Goal: Task Accomplishment & Management: Use online tool/utility

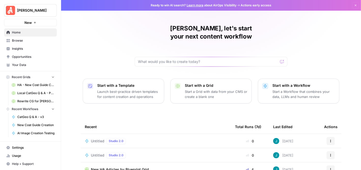
click at [28, 63] on span "Your Data" at bounding box center [33, 65] width 42 height 5
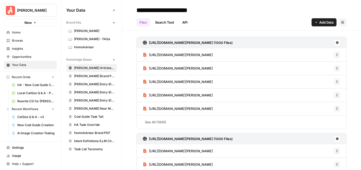
click at [97, 44] on link "HomeAdvisor" at bounding box center [91, 47] width 51 height 8
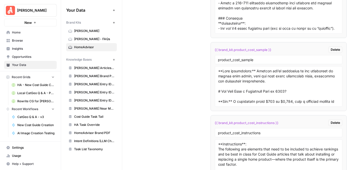
scroll to position [2827, 0]
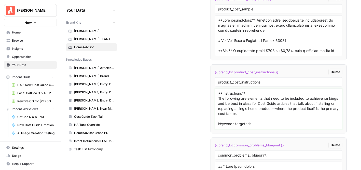
click at [250, 101] on textarea "**Instructions**: The following are elements that need to be included to achiev…" at bounding box center [278, 109] width 121 height 36
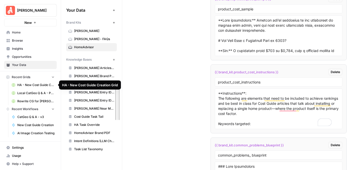
click at [32, 83] on span "HA - New Cost Guide Creation Grid" at bounding box center [35, 85] width 37 height 5
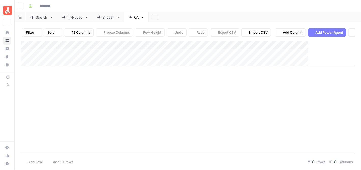
type input "**********"
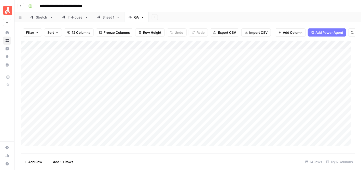
click at [150, 3] on div "**********" at bounding box center [190, 6] width 329 height 8
click at [138, 15] on link "QA" at bounding box center [136, 17] width 24 height 10
click at [246, 109] on div "Add Column" at bounding box center [188, 95] width 334 height 109
click at [251, 108] on div "Add Column" at bounding box center [188, 95] width 334 height 109
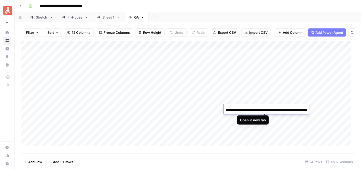
scroll to position [0, 71]
click at [260, 95] on div "Add Column" at bounding box center [188, 95] width 334 height 109
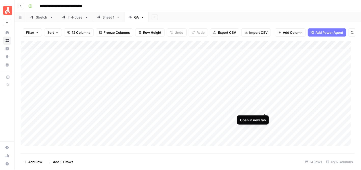
click at [264, 107] on div "Add Column" at bounding box center [188, 95] width 334 height 109
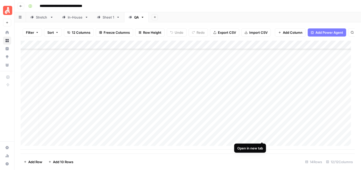
click at [262, 136] on div "Add Column" at bounding box center [188, 95] width 334 height 109
click at [133, 136] on div "Add Column" at bounding box center [188, 95] width 334 height 109
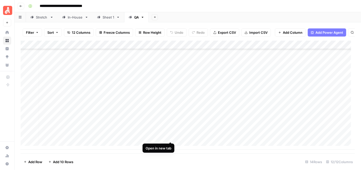
click at [169, 136] on div "Add Column" at bounding box center [188, 95] width 334 height 109
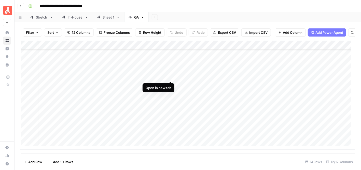
click at [169, 76] on div "Add Column" at bounding box center [188, 95] width 334 height 109
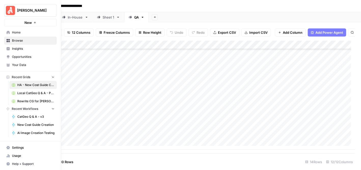
click at [4, 11] on button "[PERSON_NAME]" at bounding box center [30, 10] width 53 height 13
click at [25, 9] on span "[PERSON_NAME]" at bounding box center [32, 10] width 31 height 5
click at [23, 60] on link "Opportunities" at bounding box center [30, 57] width 53 height 8
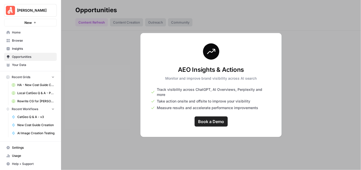
click at [26, 64] on span "Your Data" at bounding box center [33, 65] width 42 height 5
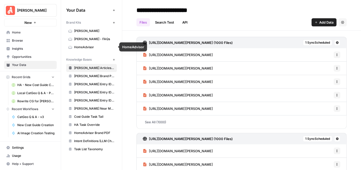
click at [83, 47] on span "HomeAdvisor" at bounding box center [94, 47] width 40 height 5
click at [82, 47] on span "HomeAdvisor" at bounding box center [94, 47] width 40 height 5
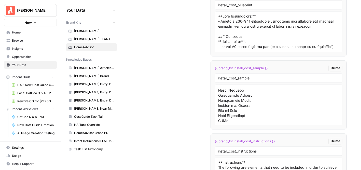
scroll to position [76, 0]
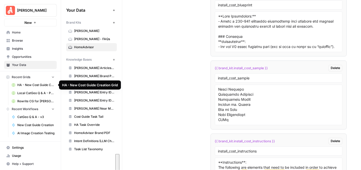
click at [34, 86] on span "HA - New Cost Guide Creation Grid" at bounding box center [35, 85] width 37 height 5
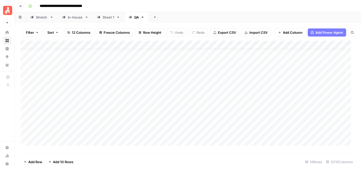
scroll to position [32, 0]
click at [152, 146] on div "Add Column" at bounding box center [188, 95] width 334 height 109
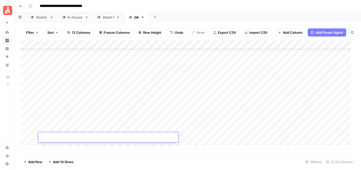
type input "**********"
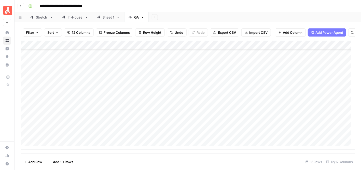
click at [151, 161] on footer "Add Row Add 10 Rows 15 Rows 12/12 Columns" at bounding box center [188, 162] width 334 height 17
click at [200, 136] on div "Add Column" at bounding box center [188, 95] width 334 height 109
click at [55, 144] on div "Add Column" at bounding box center [188, 95] width 334 height 109
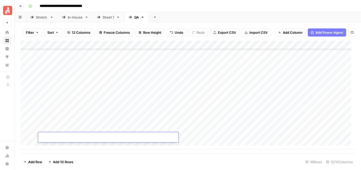
paste input "**********"
type input "**********"
click at [184, 158] on footer "Add Row Add 10 Rows 16 Rows 12/12 Columns" at bounding box center [188, 162] width 334 height 17
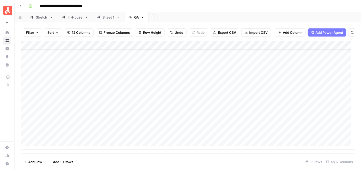
click at [200, 137] on div "Add Column" at bounding box center [188, 95] width 334 height 109
click at [218, 128] on div "Add Column" at bounding box center [188, 95] width 334 height 109
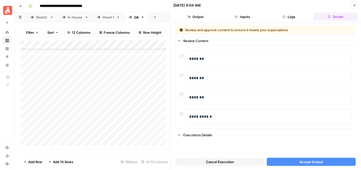
click at [306, 159] on button "Accept Output" at bounding box center [310, 162] width 89 height 8
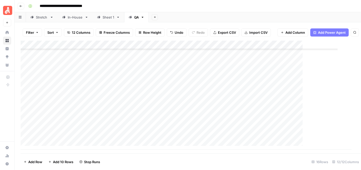
scroll to position [46, 0]
click at [220, 139] on div "Add Column" at bounding box center [188, 95] width 334 height 109
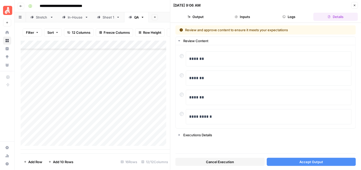
click at [308, 163] on span "Accept Output" at bounding box center [311, 162] width 24 height 5
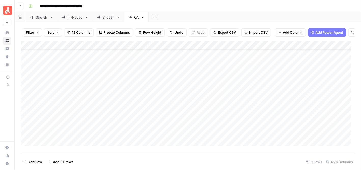
scroll to position [46, 0]
click at [219, 132] on div "Add Column" at bounding box center [188, 95] width 334 height 109
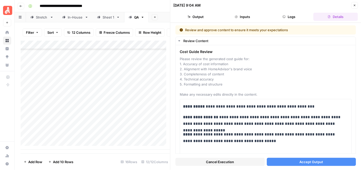
click at [316, 163] on span "Accept Output" at bounding box center [311, 162] width 24 height 5
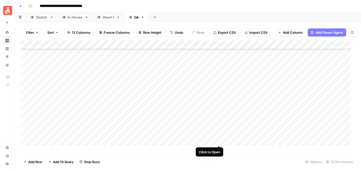
click at [218, 139] on div "Add Column" at bounding box center [188, 95] width 334 height 109
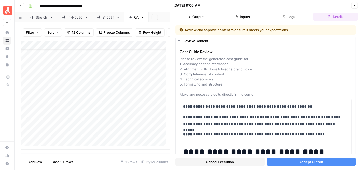
click at [311, 163] on span "Accept Output" at bounding box center [311, 162] width 24 height 5
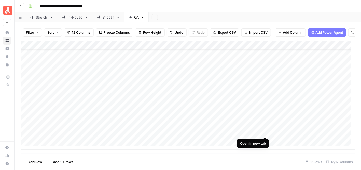
click at [264, 133] on div "Add Column" at bounding box center [188, 95] width 334 height 109
click at [264, 142] on div "Add Column" at bounding box center [188, 95] width 334 height 109
click at [18, 5] on button "Go back" at bounding box center [21, 6] width 7 height 7
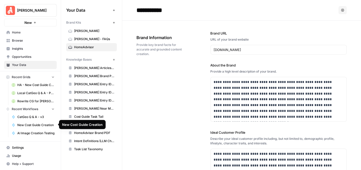
click at [49, 125] on span "New Cost Guide Creation" at bounding box center [35, 125] width 37 height 5
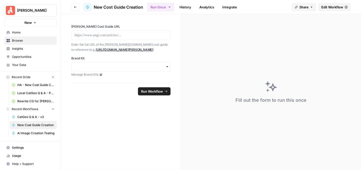
click at [328, 6] on span "Edit Workflow" at bounding box center [332, 7] width 22 height 5
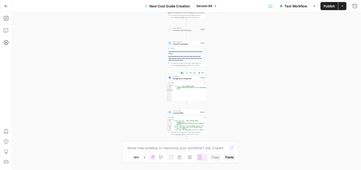
click at [189, 80] on div "Integration Google Docs Integration Step 8 Copy step Delete step Add Note Test" at bounding box center [186, 78] width 39 height 6
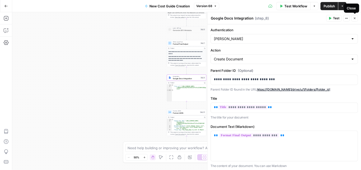
click at [355, 18] on icon "button" at bounding box center [354, 18] width 3 height 3
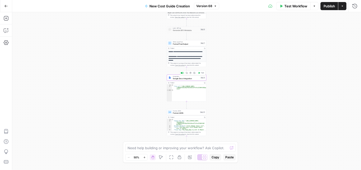
click at [186, 79] on span "Google Docs Integration" at bounding box center [186, 79] width 26 height 3
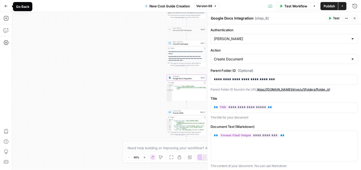
click at [5, 5] on icon "button" at bounding box center [6, 6] width 3 height 2
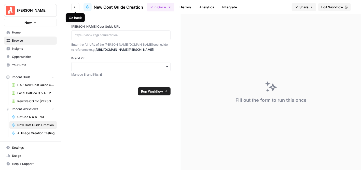
click at [75, 7] on icon "button" at bounding box center [75, 7] width 3 height 2
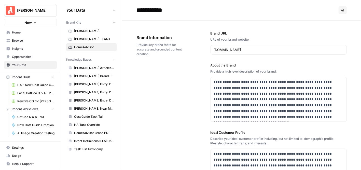
click at [25, 41] on span "Browse" at bounding box center [33, 40] width 42 height 5
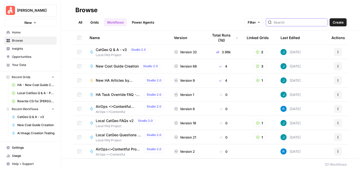
click at [293, 22] on input "search" at bounding box center [299, 22] width 52 height 5
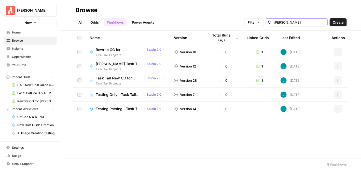
type input "angi"
click at [113, 79] on span "Task Tail New CG for Angi" at bounding box center [119, 78] width 47 height 5
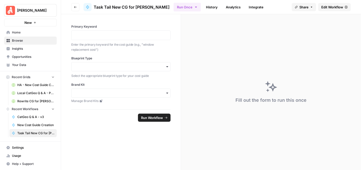
click at [328, 7] on span "Edit Workflow" at bounding box center [332, 7] width 22 height 5
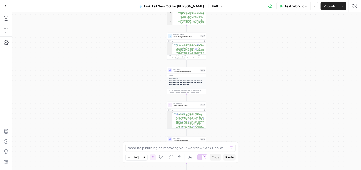
click at [299, 3] on button "Test Workflow" at bounding box center [293, 6] width 34 height 8
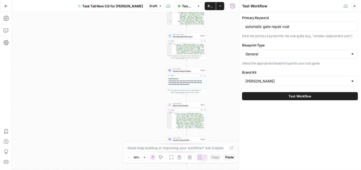
click at [352, 52] on div at bounding box center [352, 54] width 4 height 5
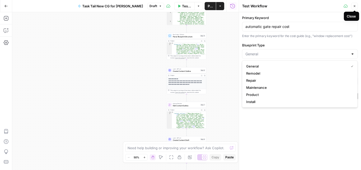
type input "General"
click at [354, 5] on icon "button" at bounding box center [354, 6] width 3 height 3
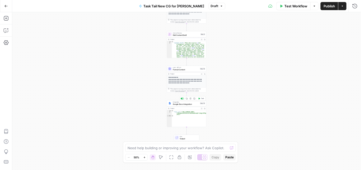
click at [188, 106] on div "Integration Google Docs Integration Step 16 Copy step Delete step Add Note Test" at bounding box center [186, 103] width 39 height 6
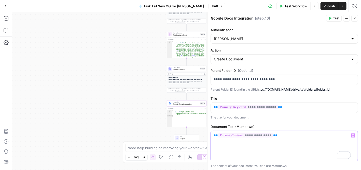
drag, startPoint x: 271, startPoint y: 136, endPoint x: 213, endPoint y: 136, distance: 58.0
click at [214, 136] on p "**********" at bounding box center [284, 135] width 141 height 5
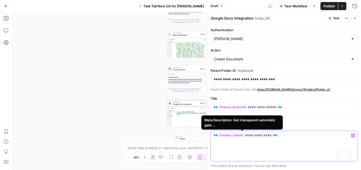
copy p "**********"
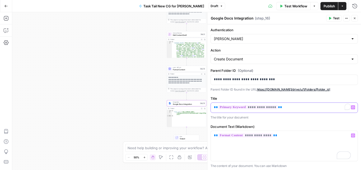
drag, startPoint x: 291, startPoint y: 108, endPoint x: 227, endPoint y: 106, distance: 64.4
click at [208, 107] on div "**********" at bounding box center [284, 91] width 154 height 158
copy p "**********"
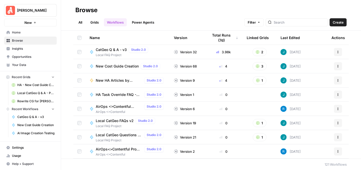
click at [125, 80] on span "New HA Articles by Blueprint" at bounding box center [119, 80] width 47 height 5
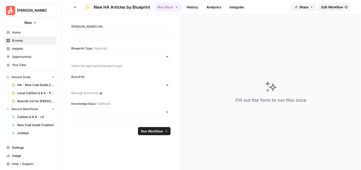
click at [325, 4] on link "Edit Workflow" at bounding box center [334, 7] width 33 height 8
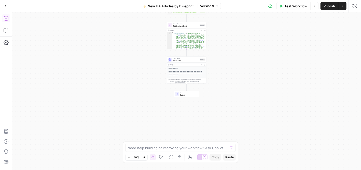
click at [5, 20] on icon "button" at bounding box center [6, 18] width 5 height 5
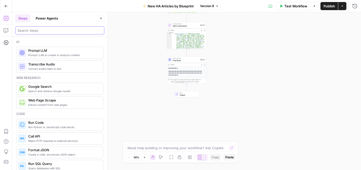
click at [72, 28] on input "search" at bounding box center [60, 30] width 84 height 5
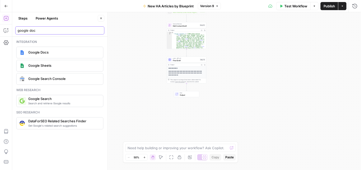
type input "google doc"
click at [65, 54] on span "Google Docs" at bounding box center [63, 52] width 71 height 5
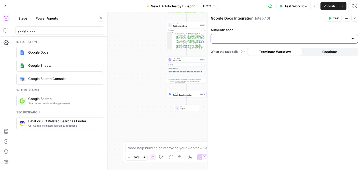
click at [333, 40] on input "Authentication" at bounding box center [281, 38] width 134 height 5
click at [288, 51] on span "[PERSON_NAME]" at bounding box center [283, 51] width 137 height 5
type input "[PERSON_NAME]"
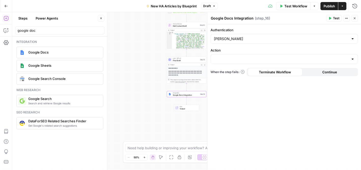
click at [351, 58] on div at bounding box center [352, 59] width 4 height 5
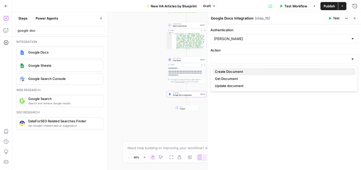
click at [238, 71] on span "Create Document" at bounding box center [283, 71] width 137 height 5
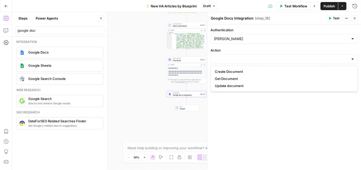
type input "Create Document"
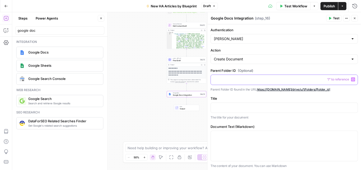
click at [269, 82] on div at bounding box center [284, 80] width 147 height 10
click at [243, 81] on p "To enrich screen reader interactions, please activate Accessibility in Grammarl…" at bounding box center [284, 79] width 141 height 5
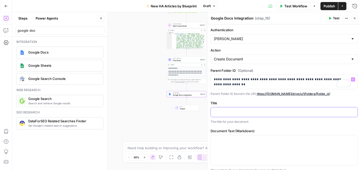
click at [260, 113] on p at bounding box center [284, 112] width 141 height 5
drag, startPoint x: 274, startPoint y: 78, endPoint x: 204, endPoint y: 77, distance: 69.7
click at [204, 77] on body "**********" at bounding box center [180, 85] width 361 height 170
click at [270, 80] on p "**********" at bounding box center [282, 82] width 137 height 10
click at [275, 79] on p "**********" at bounding box center [282, 82] width 137 height 10
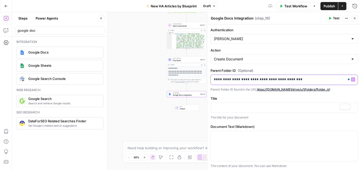
click at [306, 78] on p "**********" at bounding box center [282, 79] width 137 height 5
click at [246, 104] on div "To enrich screen reader interactions, please activate Accessibility in Grammarl…" at bounding box center [284, 108] width 147 height 10
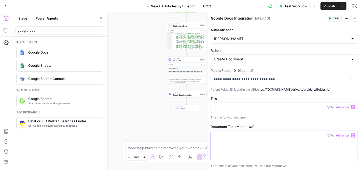
click at [242, 138] on div at bounding box center [284, 146] width 147 height 30
click at [226, 134] on span "**********" at bounding box center [231, 135] width 26 height 3
click at [289, 134] on p "**********" at bounding box center [284, 135] width 141 height 5
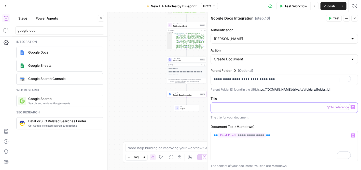
click at [271, 111] on div "To enrich screen reader interactions, please activate Accessibility in Grammarl…" at bounding box center [284, 108] width 147 height 10
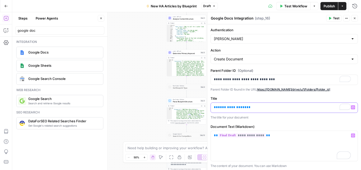
drag, startPoint x: 215, startPoint y: 108, endPoint x: 221, endPoint y: 107, distance: 5.4
click at [215, 108] on span "**" at bounding box center [216, 107] width 4 height 3
click at [313, 109] on p "**********" at bounding box center [284, 107] width 141 height 5
click at [312, 124] on label "Document Text (Markdown)" at bounding box center [283, 126] width 147 height 5
click at [330, 18] on icon "button" at bounding box center [330, 18] width 2 height 3
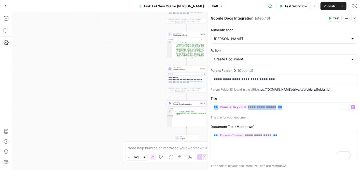
drag, startPoint x: 354, startPoint y: 19, endPoint x: 333, endPoint y: 53, distance: 39.6
click at [354, 19] on icon "button" at bounding box center [354, 18] width 3 height 3
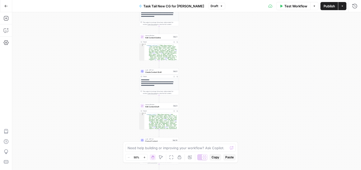
drag, startPoint x: 278, startPoint y: 76, endPoint x: 257, endPoint y: 60, distance: 25.8
click at [257, 60] on div "Workflow Set Inputs Inputs Google Search Google Search Step 13 Output Expand Ou…" at bounding box center [186, 91] width 348 height 158
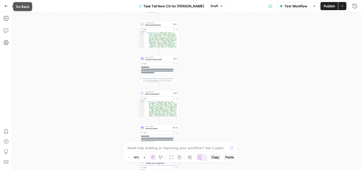
click at [9, 7] on button "Go Back" at bounding box center [6, 6] width 9 height 9
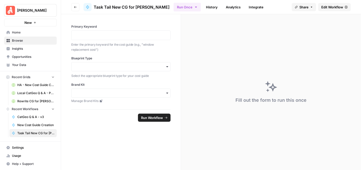
click at [33, 65] on span "Your Data" at bounding box center [33, 65] width 42 height 5
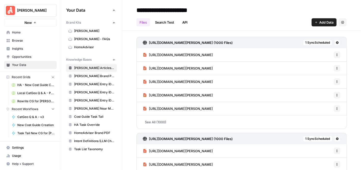
click at [86, 45] on span "HomeAdvisor" at bounding box center [94, 47] width 40 height 5
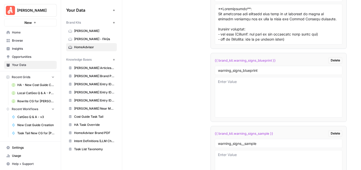
scroll to position [3122, 0]
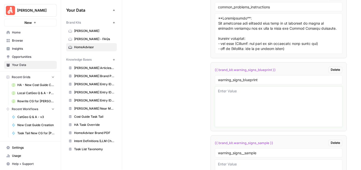
click at [251, 89] on textarea at bounding box center [278, 107] width 121 height 36
paste textarea "### Meta Description **Instructions**: Write a 120–160 character description th…"
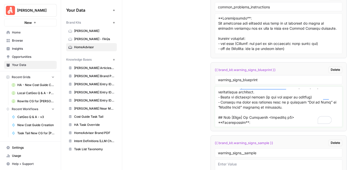
scroll to position [0, 0]
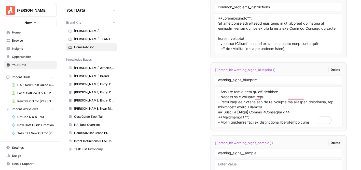
click at [272, 97] on textarea "To enrich screen reader interactions, please activate Accessibility in Grammarl…" at bounding box center [278, 107] width 121 height 36
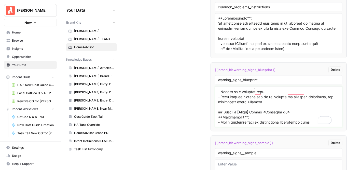
type textarea "### Meta Description **Instructions**: Write a 120–160 character description th…"
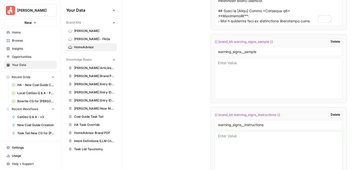
click at [250, 136] on textarea at bounding box center [278, 152] width 121 height 36
paste textarea "**Instructions**: The following are elements that need to be included in order …"
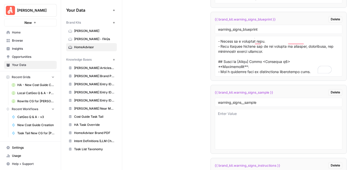
type textarea "**Instructions**: The following are elements that need to be included in order …"
click at [251, 113] on textarea at bounding box center [278, 129] width 121 height 36
paste textarea "**Lore Ipsumdolors**: Amet consecte ad elit, seddoei tem incid utlab et dolore …"
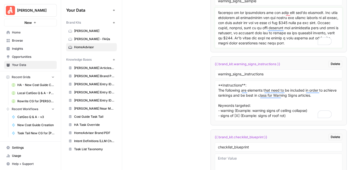
scroll to position [3302, 0]
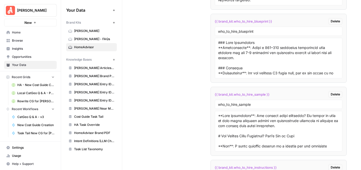
type textarea "**Lore Ipsumdolors**: Amet consecte ad elit, seddoei tem incid utlab et dolore …"
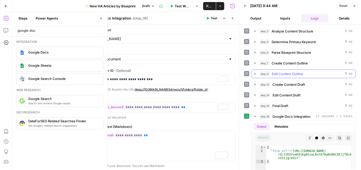
scroll to position [76, 0]
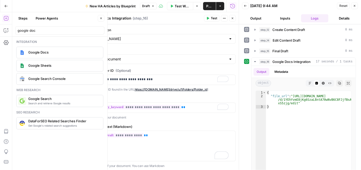
click at [355, 6] on icon "button" at bounding box center [354, 5] width 3 height 3
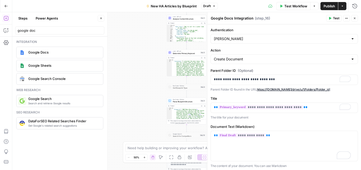
click at [322, 5] on button "Publish" at bounding box center [329, 6] width 18 height 8
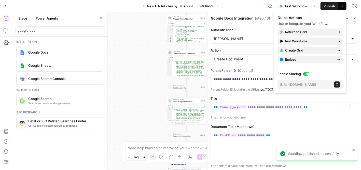
click at [139, 50] on div "**********" at bounding box center [186, 91] width 348 height 158
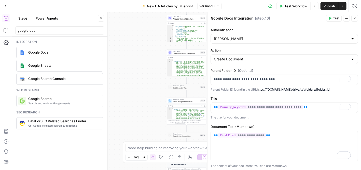
click at [353, 17] on icon "button" at bounding box center [354, 18] width 3 height 3
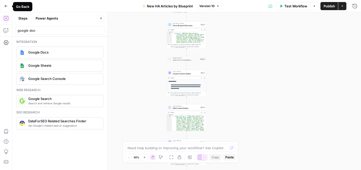
click at [2, 6] on button "Go Back" at bounding box center [6, 6] width 9 height 9
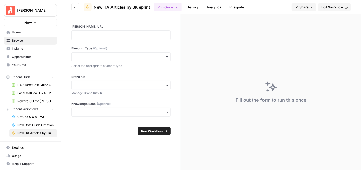
click at [76, 8] on icon "button" at bounding box center [75, 7] width 3 height 3
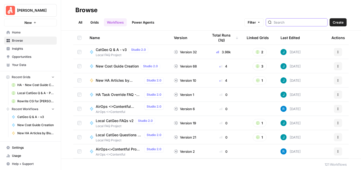
click at [292, 22] on input "search" at bounding box center [299, 22] width 52 height 5
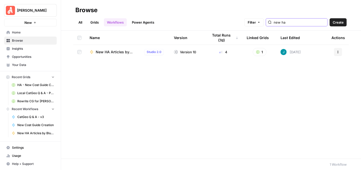
type input "new ha"
drag, startPoint x: 99, startPoint y: 23, endPoint x: 103, endPoint y: 23, distance: 4.3
click at [99, 23] on link "Grids" at bounding box center [94, 22] width 14 height 8
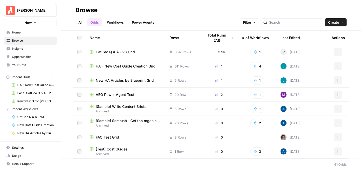
click at [144, 81] on span "New HA Articles by Blueprint Grid" at bounding box center [125, 80] width 58 height 5
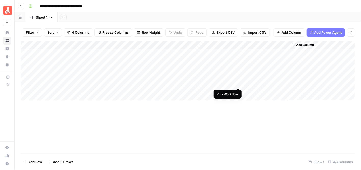
click at [237, 82] on div "Add Column" at bounding box center [188, 71] width 334 height 60
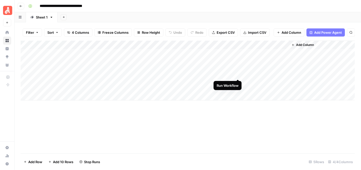
click at [238, 73] on div "Add Column" at bounding box center [188, 71] width 334 height 60
click at [236, 73] on div "Add Column" at bounding box center [188, 71] width 334 height 60
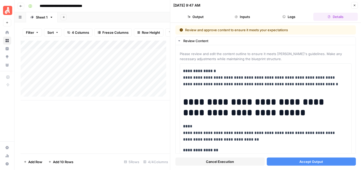
click at [307, 162] on span "Accept Output" at bounding box center [311, 162] width 24 height 5
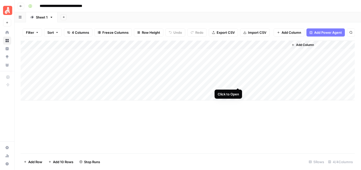
click at [235, 83] on div "Add Column" at bounding box center [188, 71] width 334 height 60
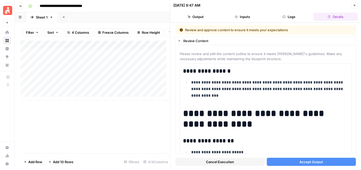
click at [312, 164] on span "Accept Output" at bounding box center [311, 162] width 24 height 5
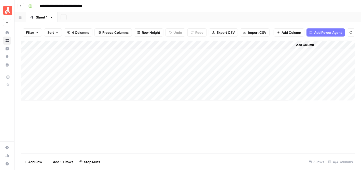
click at [74, 93] on div "Add Column" at bounding box center [188, 71] width 334 height 60
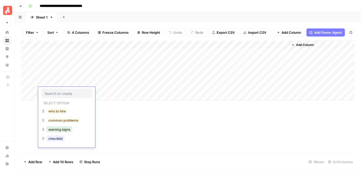
click at [74, 93] on input "text" at bounding box center [66, 93] width 44 height 5
click at [72, 128] on button "warning signs" at bounding box center [59, 130] width 26 height 6
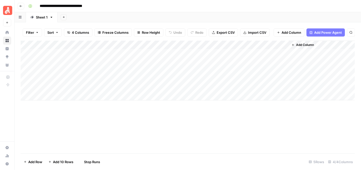
click at [146, 127] on div "Add Column" at bounding box center [188, 97] width 334 height 113
click at [68, 101] on div "Add Column" at bounding box center [188, 71] width 334 height 60
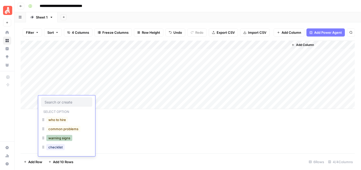
click at [64, 137] on button "warning signs" at bounding box center [59, 138] width 26 height 6
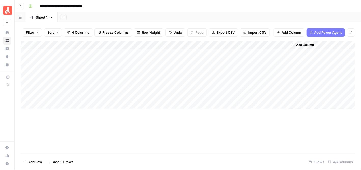
click at [135, 137] on div "Add Column" at bounding box center [188, 97] width 334 height 113
click at [51, 108] on div "Add Column" at bounding box center [188, 75] width 334 height 69
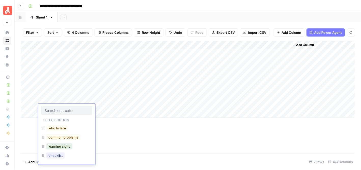
click at [238, 65] on div "Add Column" at bounding box center [188, 79] width 334 height 77
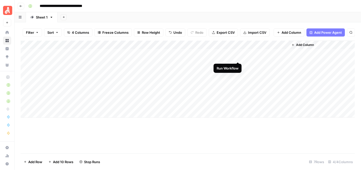
click at [238, 57] on div "Add Column" at bounding box center [188, 79] width 334 height 77
click at [128, 92] on div "Add Column" at bounding box center [188, 79] width 334 height 77
click at [129, 92] on div "Add Column" at bounding box center [188, 79] width 334 height 77
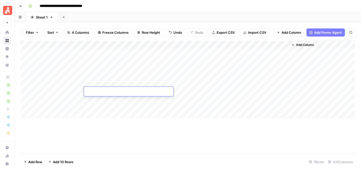
type textarea "**********"
click at [132, 142] on div "Add Column" at bounding box center [188, 97] width 334 height 113
click at [121, 101] on div "Add Column" at bounding box center [188, 79] width 334 height 77
click at [120, 101] on div "Add Column" at bounding box center [188, 79] width 334 height 77
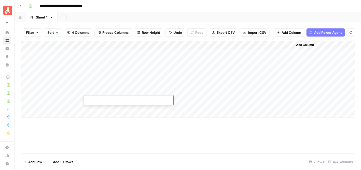
type textarea "**********"
click at [137, 137] on div "Add Column" at bounding box center [188, 97] width 334 height 113
click at [118, 110] on div "Add Column" at bounding box center [188, 79] width 334 height 77
click at [61, 111] on div "Add Column" at bounding box center [188, 79] width 334 height 77
click at [62, 110] on div "Add Column" at bounding box center [188, 79] width 334 height 77
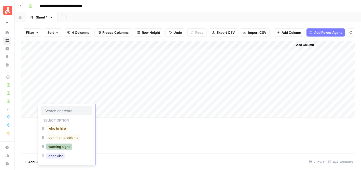
click at [64, 146] on button "warning signs" at bounding box center [59, 147] width 26 height 6
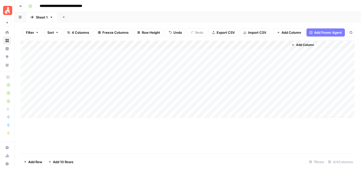
click at [208, 156] on footer "Add Row Add 10 Rows 7 Rows 4/4 Columns" at bounding box center [188, 162] width 334 height 17
click at [238, 56] on div "Add Column" at bounding box center [188, 79] width 334 height 77
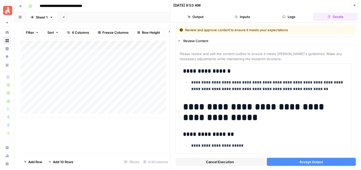
click at [315, 160] on span "Accept Output" at bounding box center [311, 162] width 24 height 5
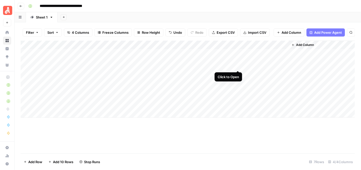
click at [237, 65] on div "Add Column" at bounding box center [188, 79] width 334 height 77
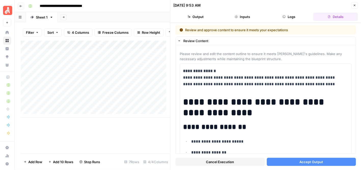
click at [306, 161] on span "Accept Output" at bounding box center [311, 162] width 24 height 5
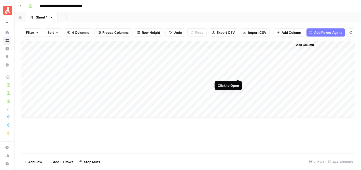
click at [237, 73] on div "Add Column" at bounding box center [188, 79] width 334 height 77
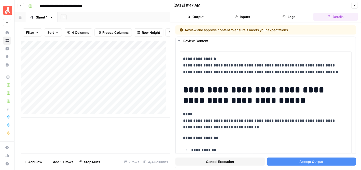
click at [313, 162] on span "Accept Output" at bounding box center [311, 162] width 24 height 5
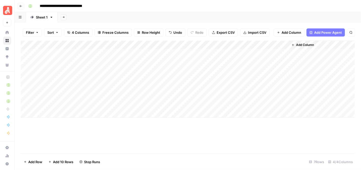
click at [238, 84] on div "Add Column" at bounding box center [188, 79] width 334 height 77
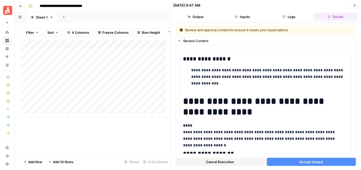
click at [300, 161] on span "Accept Output" at bounding box center [311, 162] width 24 height 5
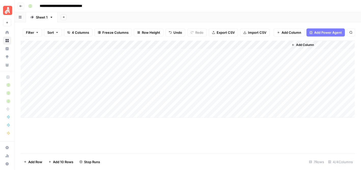
click at [60, 118] on div "Add Column" at bounding box center [188, 79] width 334 height 77
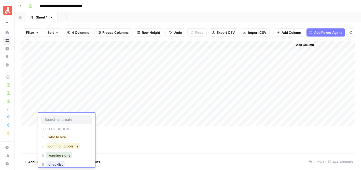
click at [63, 148] on button "common problems" at bounding box center [63, 146] width 34 height 6
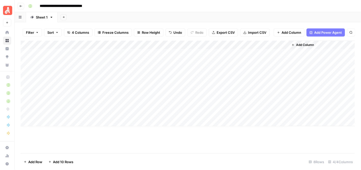
click at [60, 126] on div "Add Column" at bounding box center [188, 84] width 334 height 86
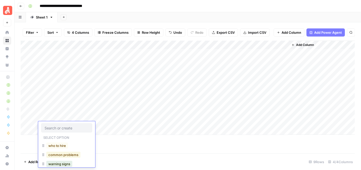
click at [68, 152] on button "common problems" at bounding box center [63, 155] width 34 height 6
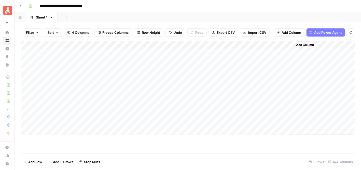
click at [134, 5] on div "**********" at bounding box center [190, 6] width 329 height 8
click at [117, 116] on div "Add Column" at bounding box center [188, 88] width 334 height 95
click at [119, 115] on div "Add Column" at bounding box center [188, 88] width 334 height 95
type textarea "**********"
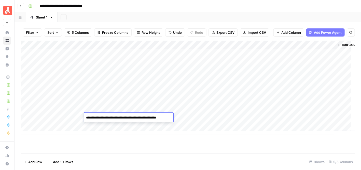
click at [132, 148] on div "Add Column" at bounding box center [188, 97] width 334 height 113
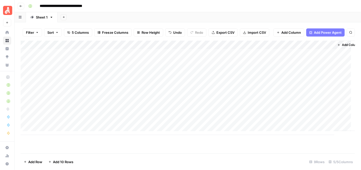
click at [145, 130] on div "Add Column" at bounding box center [188, 88] width 334 height 95
type textarea "**********"
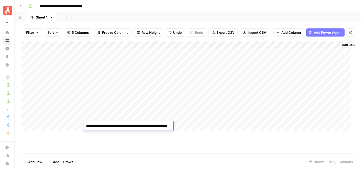
click at [165, 158] on footer "Add Row Add 10 Rows 9 Rows 5/5 Columns" at bounding box center [188, 162] width 334 height 17
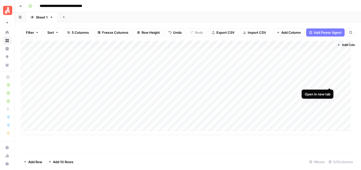
click at [329, 83] on div "Add Column" at bounding box center [188, 88] width 334 height 95
click at [128, 82] on div "Add Column" at bounding box center [188, 88] width 334 height 95
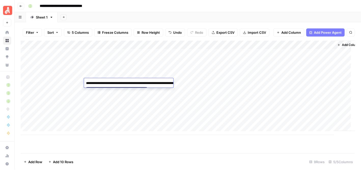
click at [169, 6] on div "**********" at bounding box center [190, 6] width 329 height 8
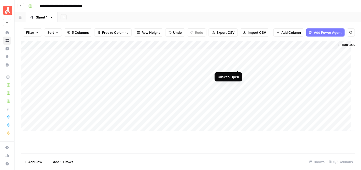
click at [238, 66] on div "Add Column" at bounding box center [188, 88] width 334 height 95
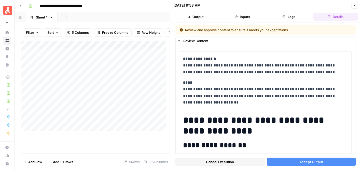
click at [323, 162] on button "Accept Output" at bounding box center [310, 162] width 89 height 8
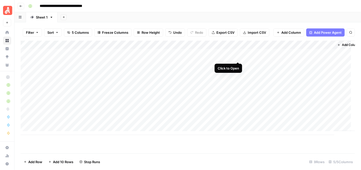
click at [238, 57] on div "Add Column" at bounding box center [188, 88] width 334 height 95
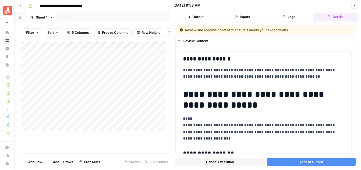
click at [312, 160] on span "Accept Output" at bounding box center [311, 162] width 24 height 5
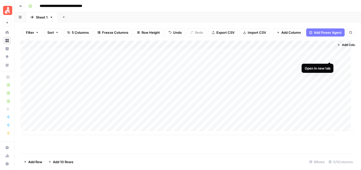
click at [329, 56] on div "Add Column" at bounding box center [188, 88] width 334 height 95
click at [126, 57] on div "Add Column" at bounding box center [188, 88] width 334 height 95
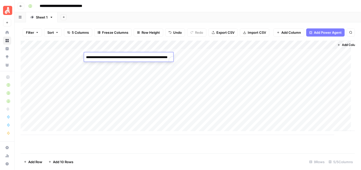
click at [170, 6] on div "**********" at bounding box center [190, 6] width 329 height 8
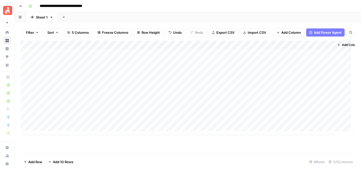
click at [139, 67] on div "Add Column" at bounding box center [188, 88] width 334 height 95
click at [190, 7] on div "**********" at bounding box center [190, 6] width 329 height 8
click at [329, 66] on div "Add Column" at bounding box center [188, 88] width 334 height 95
click at [230, 74] on div "Add Column" at bounding box center [188, 88] width 334 height 95
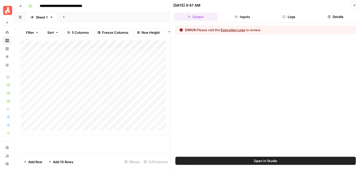
click at [294, 16] on button "Logs" at bounding box center [288, 17] width 44 height 8
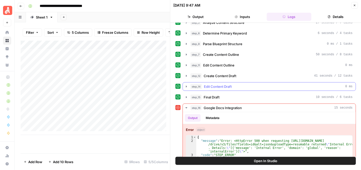
scroll to position [36, 0]
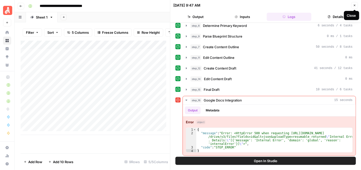
click at [353, 5] on icon "button" at bounding box center [354, 6] width 2 height 2
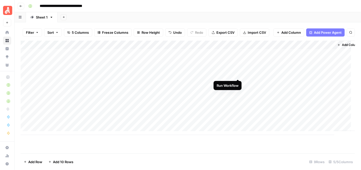
click at [236, 75] on div "Add Column" at bounding box center [188, 88] width 334 height 95
click at [238, 76] on div "Add Column" at bounding box center [188, 88] width 334 height 95
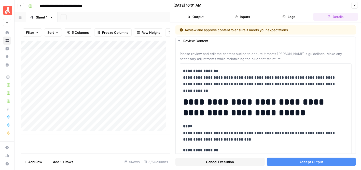
click at [317, 161] on span "Accept Output" at bounding box center [311, 162] width 24 height 5
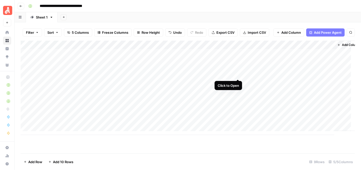
click at [239, 74] on div "Add Column" at bounding box center [188, 88] width 334 height 95
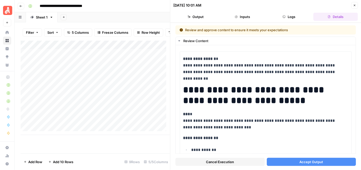
click at [323, 165] on button "Accept Output" at bounding box center [310, 162] width 89 height 8
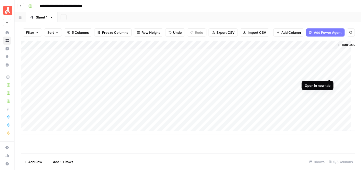
click at [329, 76] on div "Add Column" at bounding box center [188, 88] width 334 height 95
click at [126, 74] on div "Add Column" at bounding box center [188, 88] width 334 height 95
click at [251, 4] on div "**********" at bounding box center [190, 6] width 329 height 8
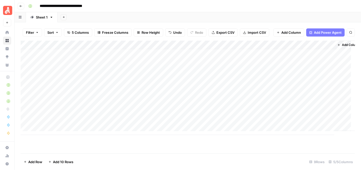
click at [209, 115] on div "Add Column" at bounding box center [188, 88] width 334 height 95
click at [208, 122] on div "Add Column" at bounding box center [188, 88] width 334 height 95
click at [220, 78] on div "Add Column" at bounding box center [188, 88] width 334 height 95
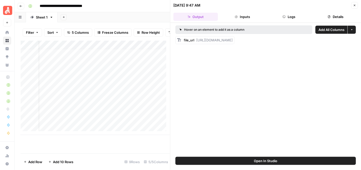
click at [290, 20] on button "Logs" at bounding box center [288, 17] width 44 height 8
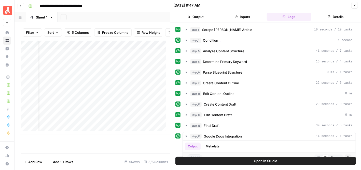
click at [241, 13] on button "Inputs" at bounding box center [242, 17] width 44 height 8
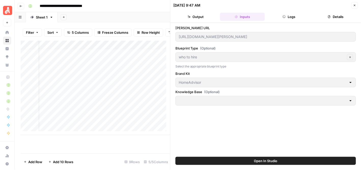
click at [198, 13] on button "Output" at bounding box center [195, 17] width 44 height 8
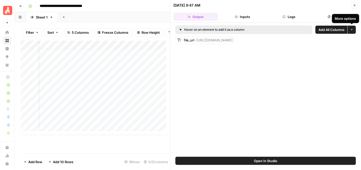
click at [352, 30] on icon "button" at bounding box center [351, 29] width 3 height 3
click at [324, 72] on div "Hover on an element to add it as a column Add All Columns More options file_url…" at bounding box center [265, 90] width 190 height 134
click at [354, 5] on icon "button" at bounding box center [354, 5] width 3 height 3
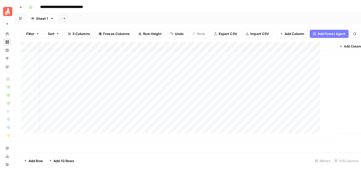
scroll to position [4, 5]
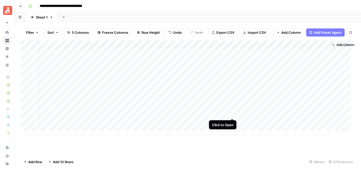
click at [231, 114] on div "Add Column" at bounding box center [188, 88] width 334 height 95
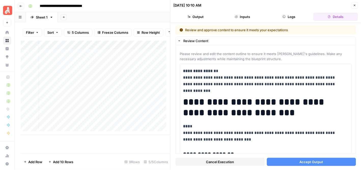
click at [318, 165] on button "Accept Output" at bounding box center [310, 162] width 89 height 8
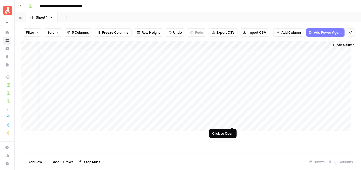
click at [233, 123] on div "Add Column" at bounding box center [188, 88] width 334 height 95
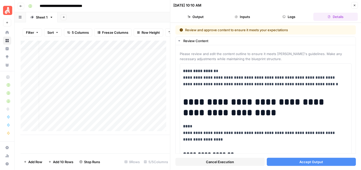
click at [314, 162] on span "Accept Output" at bounding box center [311, 162] width 24 height 5
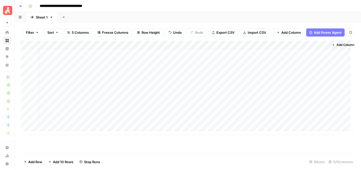
click at [200, 88] on div "Add Column" at bounding box center [188, 88] width 334 height 95
click at [232, 113] on div "Add Column" at bounding box center [188, 88] width 334 height 95
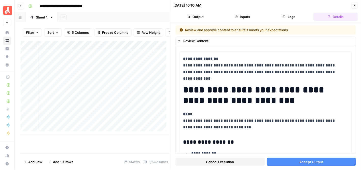
click at [316, 162] on span "Accept Output" at bounding box center [311, 162] width 24 height 5
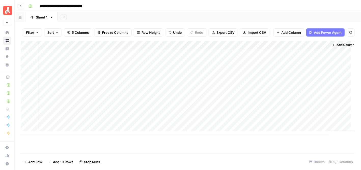
click at [144, 113] on div "Add Column" at bounding box center [188, 88] width 334 height 95
click at [231, 87] on div "Add Column" at bounding box center [188, 88] width 334 height 95
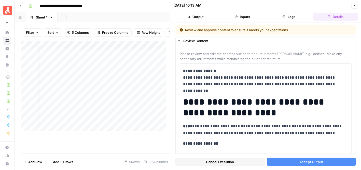
click at [321, 163] on button "Accept Output" at bounding box center [310, 162] width 89 height 8
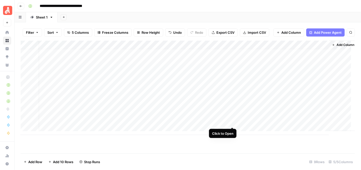
click at [233, 124] on div "Add Column" at bounding box center [188, 88] width 334 height 95
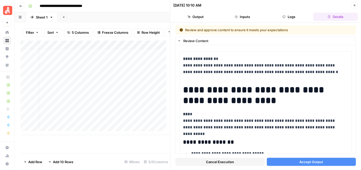
click at [318, 161] on span "Accept Output" at bounding box center [311, 162] width 24 height 5
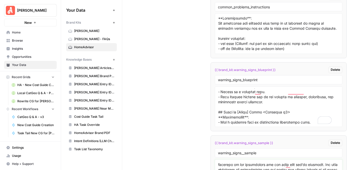
scroll to position [3199, 0]
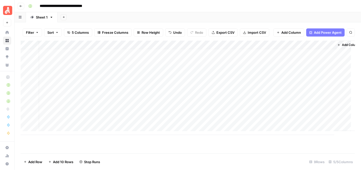
scroll to position [4, 5]
click at [126, 114] on div "Add Column" at bounding box center [188, 88] width 334 height 95
drag, startPoint x: 186, startPoint y: 7, endPoint x: 198, endPoint y: 3, distance: 12.4
click at [187, 7] on div "**********" at bounding box center [190, 6] width 329 height 8
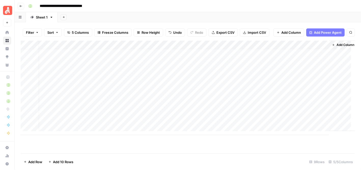
click at [117, 122] on div "Add Column" at bounding box center [188, 88] width 334 height 95
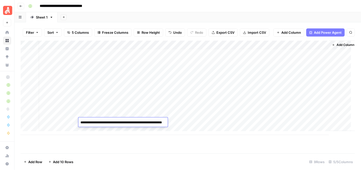
click at [181, 6] on div "**********" at bounding box center [190, 6] width 329 height 8
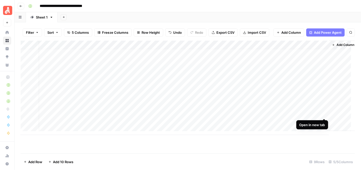
click at [324, 114] on div "Add Column" at bounding box center [188, 88] width 334 height 95
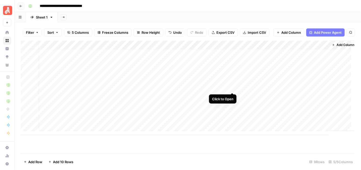
click at [232, 87] on div "Add Column" at bounding box center [188, 88] width 334 height 95
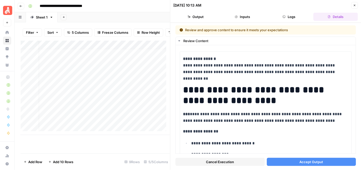
click at [323, 160] on button "Accept Output" at bounding box center [310, 162] width 89 height 8
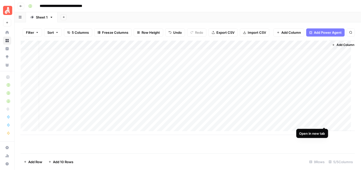
click at [323, 121] on div "Add Column" at bounding box center [188, 88] width 334 height 95
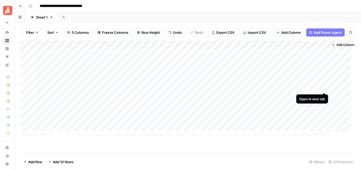
click at [323, 87] on div "Add Column" at bounding box center [188, 88] width 334 height 95
click at [203, 96] on div "Add Column" at bounding box center [188, 88] width 334 height 95
click at [202, 104] on div "Add Column" at bounding box center [188, 88] width 334 height 95
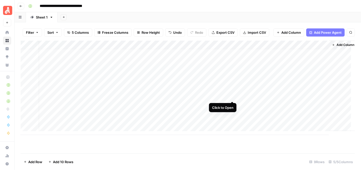
click at [232, 95] on div "Add Column" at bounding box center [188, 88] width 334 height 95
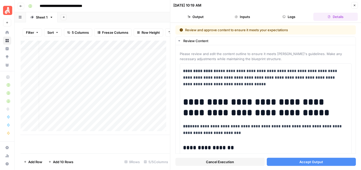
click at [323, 165] on button "Accept Output" at bounding box center [310, 162] width 89 height 8
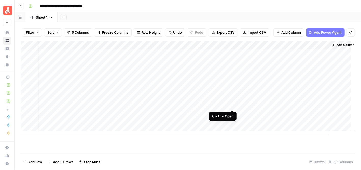
click at [231, 106] on div "Add Column" at bounding box center [188, 88] width 334 height 95
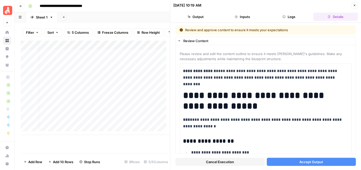
click at [322, 161] on button "Accept Output" at bounding box center [310, 162] width 89 height 8
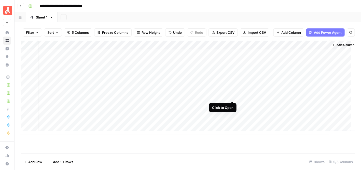
click at [232, 96] on div "Add Column" at bounding box center [188, 88] width 334 height 95
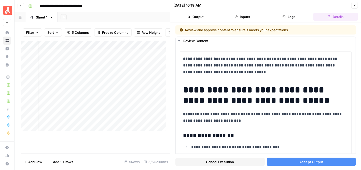
click at [317, 165] on button "Accept Output" at bounding box center [310, 162] width 89 height 8
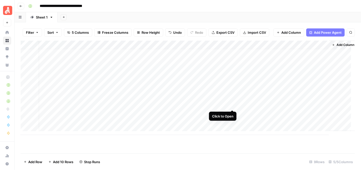
click at [232, 105] on div "Add Column" at bounding box center [188, 88] width 334 height 95
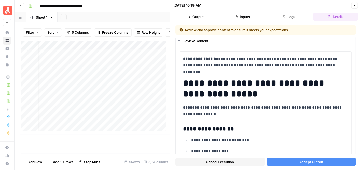
click at [313, 162] on span "Accept Output" at bounding box center [311, 162] width 24 height 5
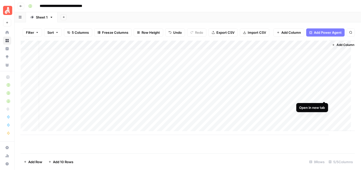
click at [323, 96] on div "Add Column" at bounding box center [188, 88] width 334 height 95
click at [322, 104] on div "Add Column" at bounding box center [188, 88] width 334 height 95
click at [184, 5] on div "**********" at bounding box center [190, 6] width 329 height 8
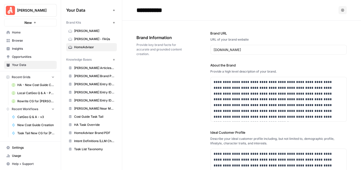
scroll to position [589, 0]
